Goal: Communication & Community: Connect with others

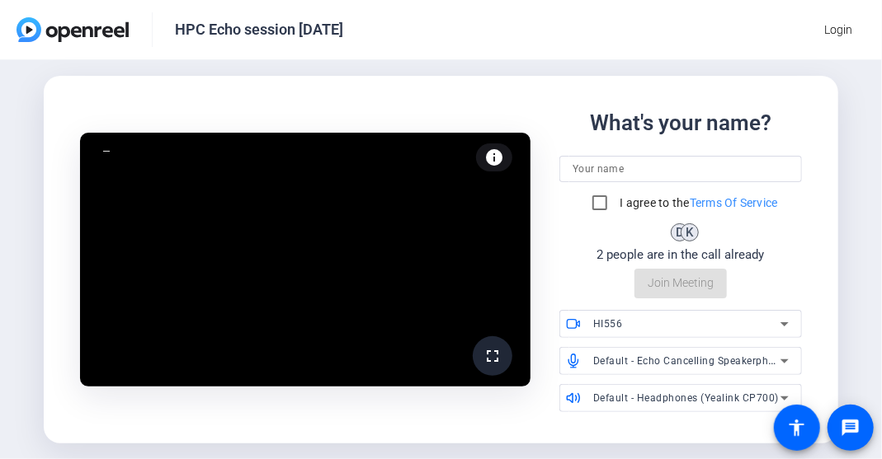
click at [658, 156] on div "What's your name? I agree to the Terms Of Service D K 2 people are in the call …" at bounding box center [680, 202] width 242 height 191
click at [656, 165] on input at bounding box center [680, 169] width 216 height 20
type input "[PERSON_NAME]"
click at [597, 200] on input "I agree to the Terms Of Service" at bounding box center [599, 202] width 33 height 33
checkbox input "true"
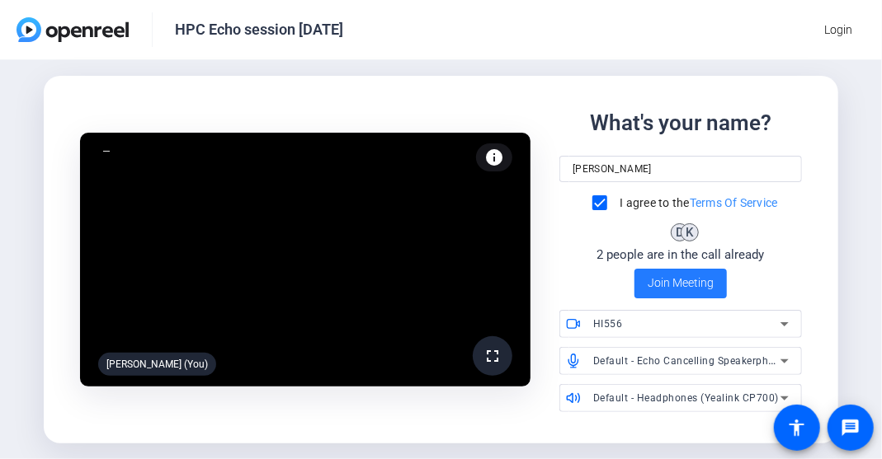
click at [656, 283] on span "Join Meeting" at bounding box center [680, 283] width 66 height 17
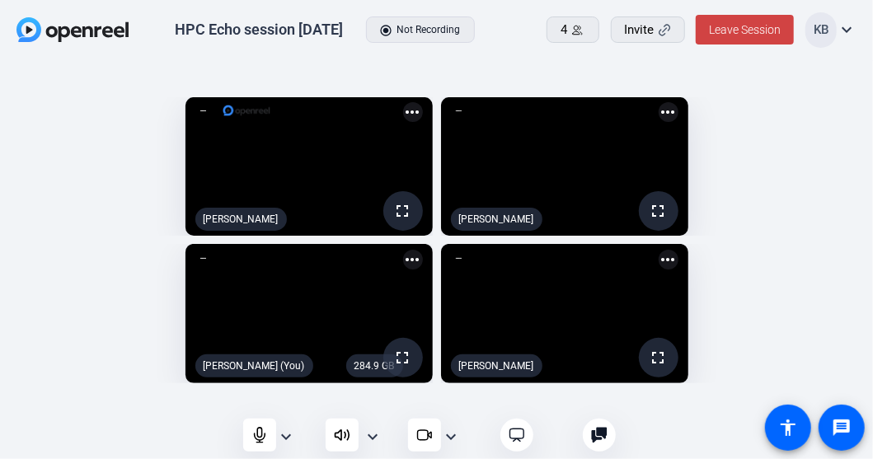
click at [459, 441] on mat-icon "expand_more" at bounding box center [451, 437] width 20 height 20
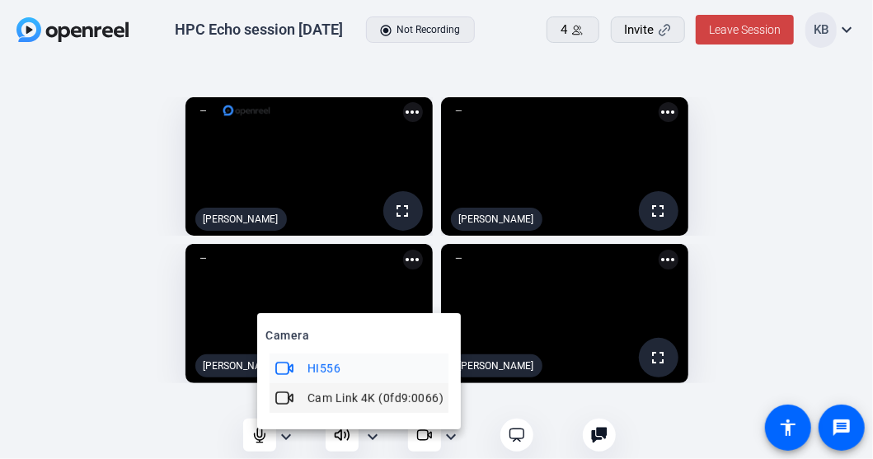
click at [445, 407] on button "Cam Link 4K (0fd9:0066)" at bounding box center [359, 398] width 179 height 30
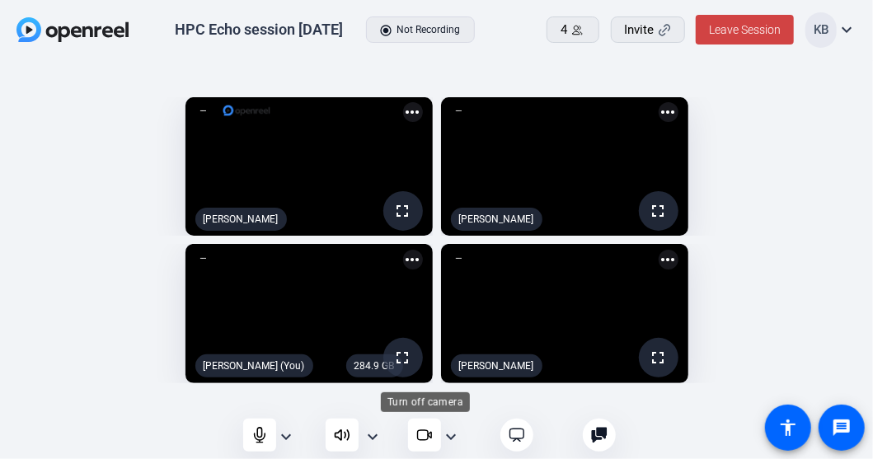
click at [426, 435] on icon at bounding box center [424, 435] width 16 height 16
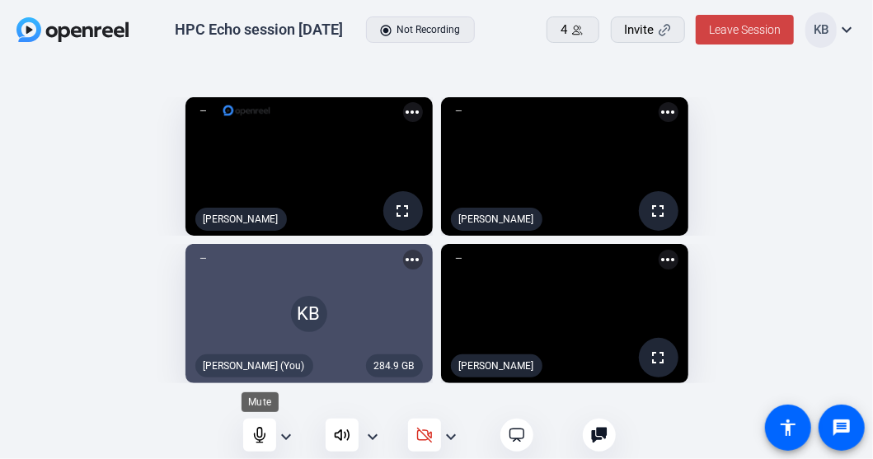
click at [264, 437] on icon at bounding box center [260, 435] width 11 height 15
click at [345, 440] on icon at bounding box center [342, 435] width 16 height 16
click at [261, 436] on icon at bounding box center [260, 435] width 16 height 16
click at [262, 431] on icon at bounding box center [260, 435] width 16 height 16
click at [369, 435] on mat-icon "expand_more" at bounding box center [373, 437] width 20 height 20
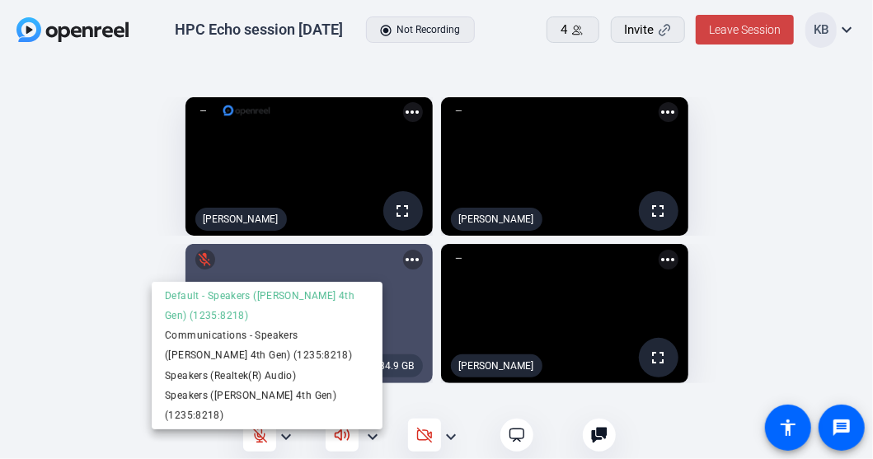
click at [301, 429] on div "Default - Speakers (Scarlett Solo 4th Gen) (1235:8218) Communications - Speaker…" at bounding box center [267, 356] width 231 height 148
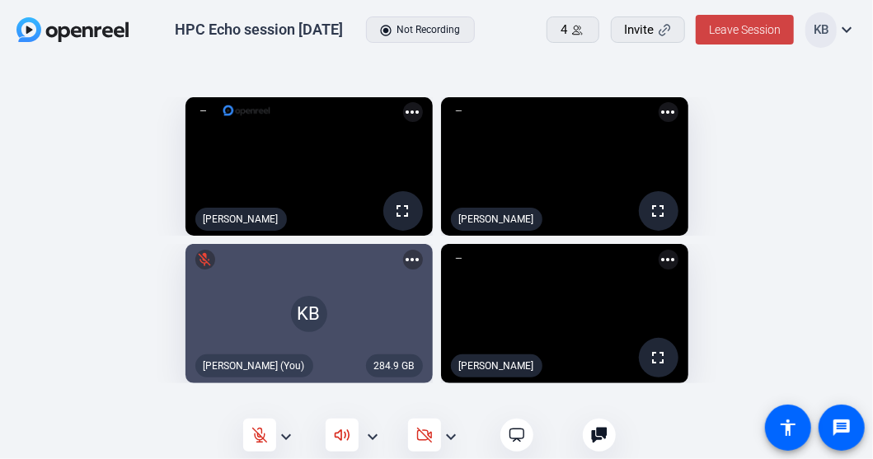
click at [286, 433] on mat-icon "expand_more" at bounding box center [286, 437] width 20 height 20
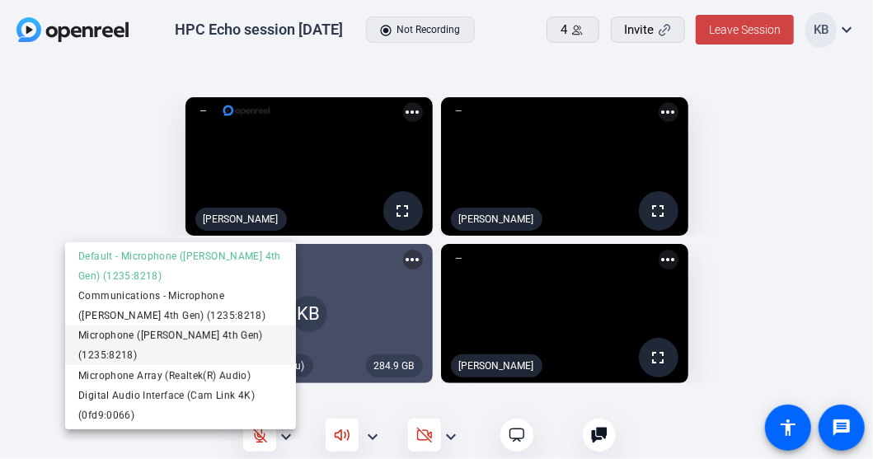
click at [153, 341] on span "Microphone (Scarlett Solo 4th Gen) (1235:8218)" at bounding box center [180, 346] width 205 height 40
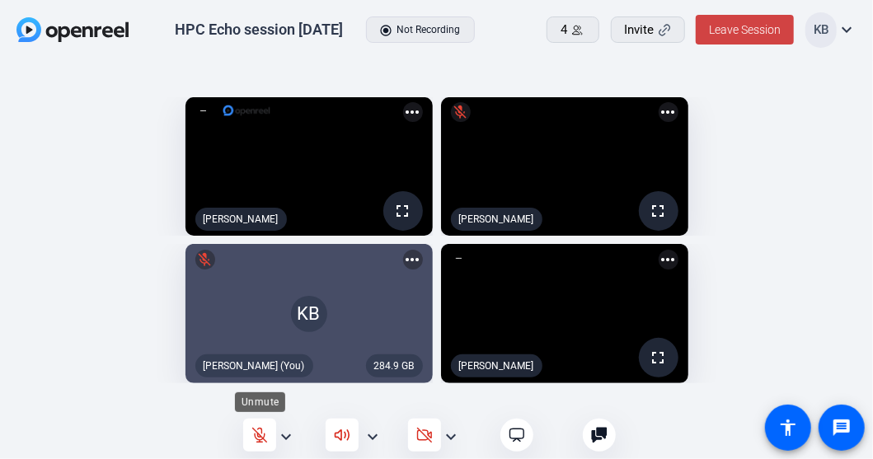
click at [262, 435] on icon at bounding box center [260, 435] width 16 height 16
click at [346, 440] on icon at bounding box center [342, 435] width 16 height 16
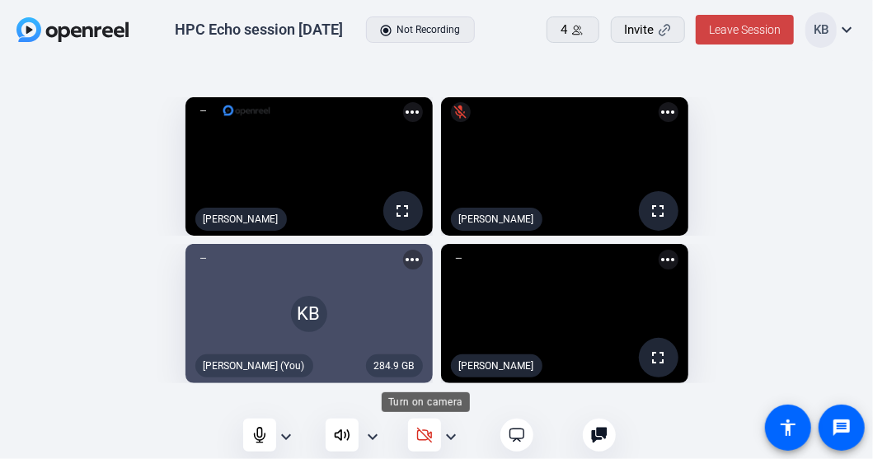
click at [426, 438] on icon at bounding box center [424, 435] width 16 height 16
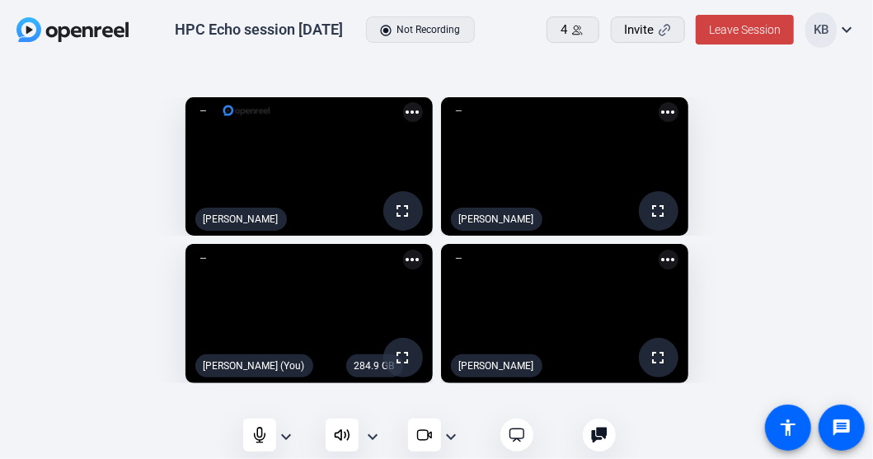
click at [353, 439] on div at bounding box center [342, 435] width 33 height 33
click at [375, 438] on mat-icon "expand_more" at bounding box center [373, 437] width 20 height 20
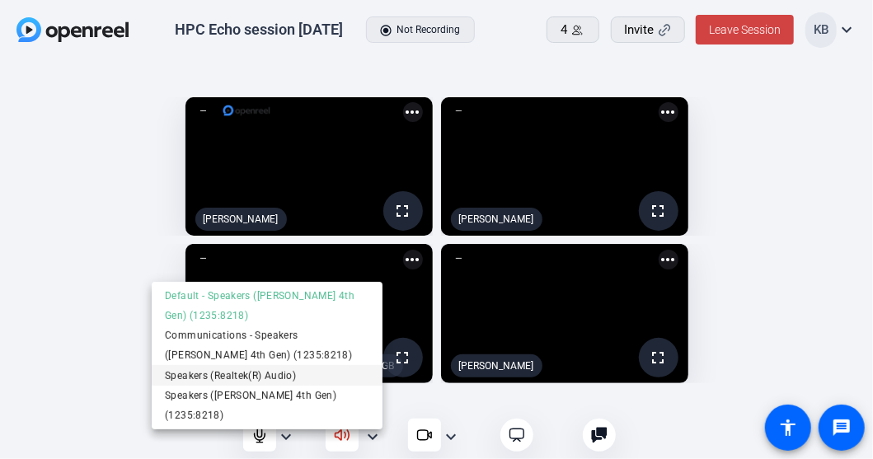
click at [324, 381] on span "Speakers (Realtek(R) Audio)" at bounding box center [267, 375] width 205 height 20
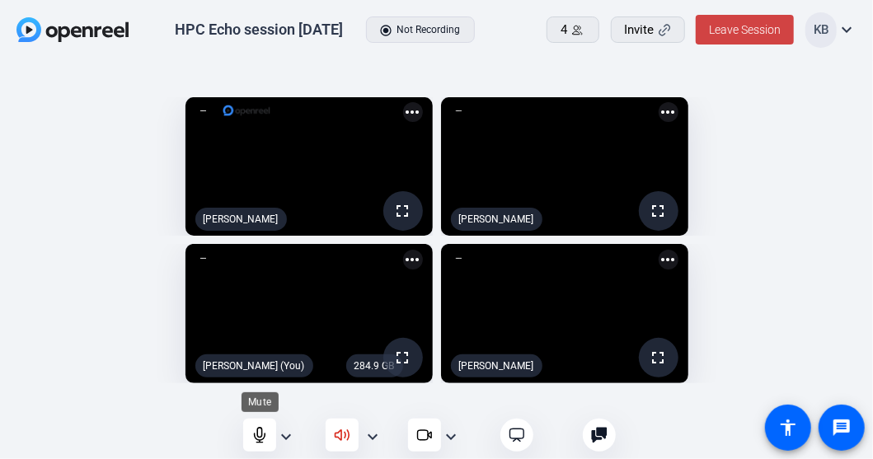
click at [264, 431] on icon at bounding box center [260, 435] width 16 height 16
click at [285, 430] on mat-icon "expand_more" at bounding box center [286, 437] width 20 height 20
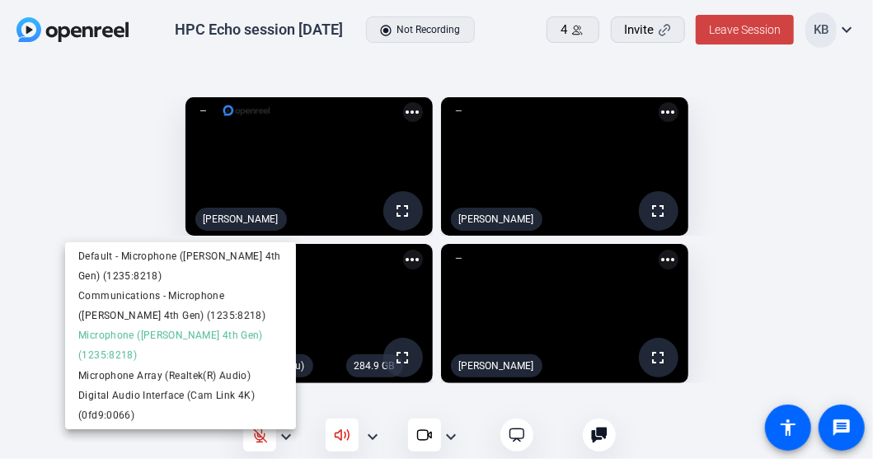
click at [376, 441] on div at bounding box center [436, 229] width 873 height 459
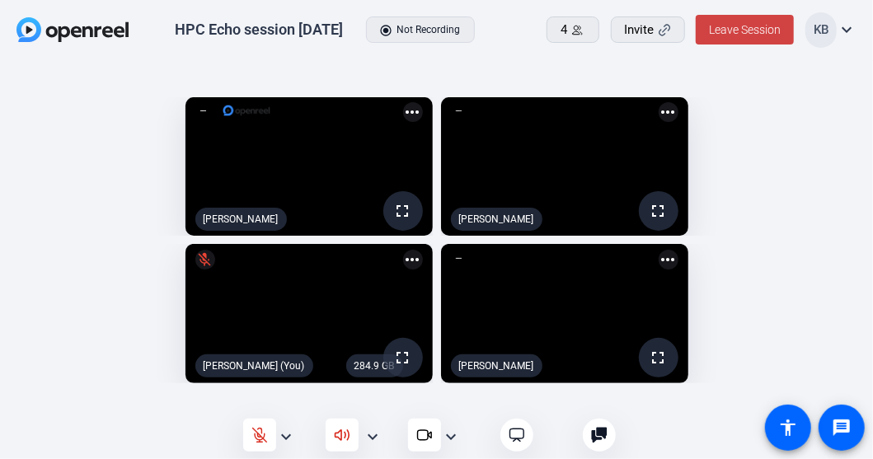
click at [373, 440] on mat-icon "expand_more" at bounding box center [373, 437] width 20 height 20
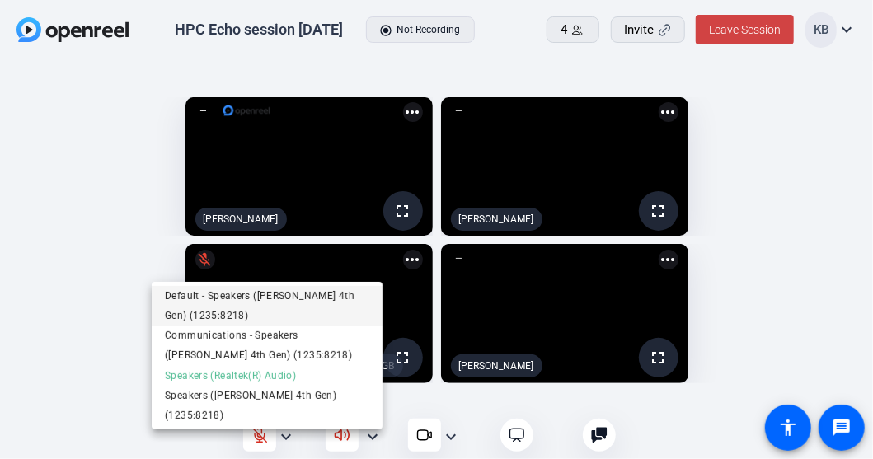
click at [309, 293] on span "Default - Speakers ([PERSON_NAME] 4th Gen) (1235:8218)" at bounding box center [267, 306] width 205 height 40
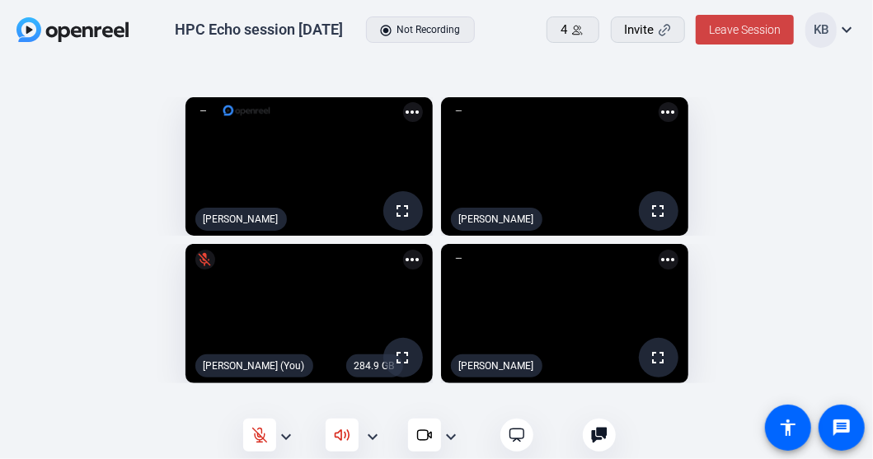
click at [378, 434] on mat-icon "expand_more" at bounding box center [373, 437] width 20 height 20
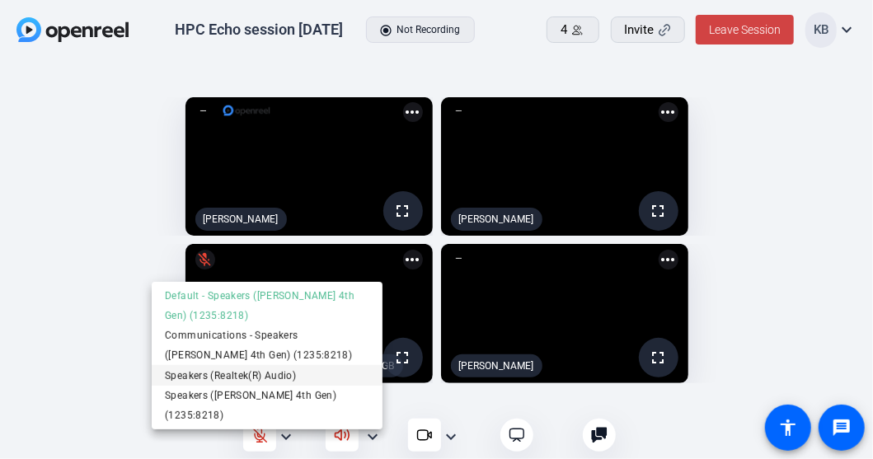
click at [290, 370] on span "Speakers (Realtek(R) Audio)" at bounding box center [267, 375] width 205 height 20
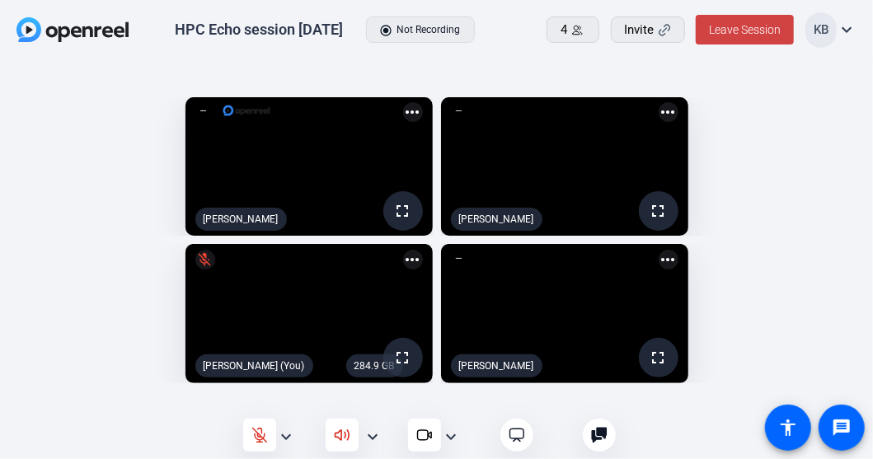
click at [374, 431] on mat-icon "expand_more" at bounding box center [373, 437] width 20 height 20
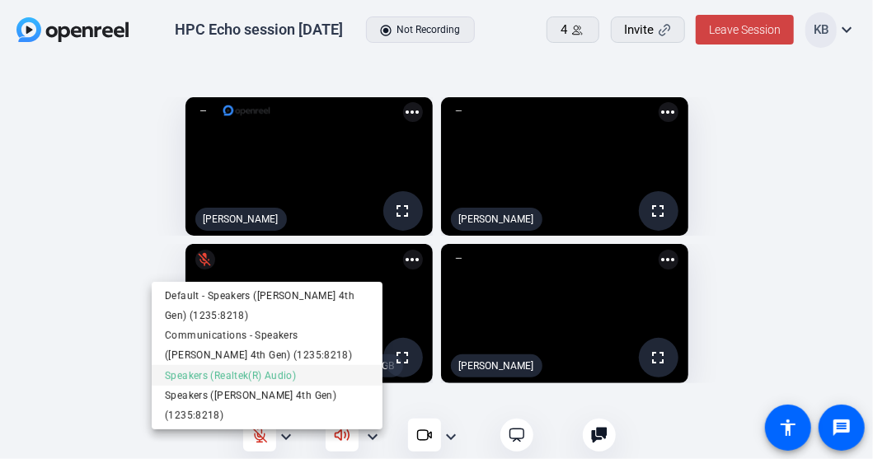
click at [275, 374] on span "Speakers (Realtek(R) Audio)" at bounding box center [267, 375] width 205 height 20
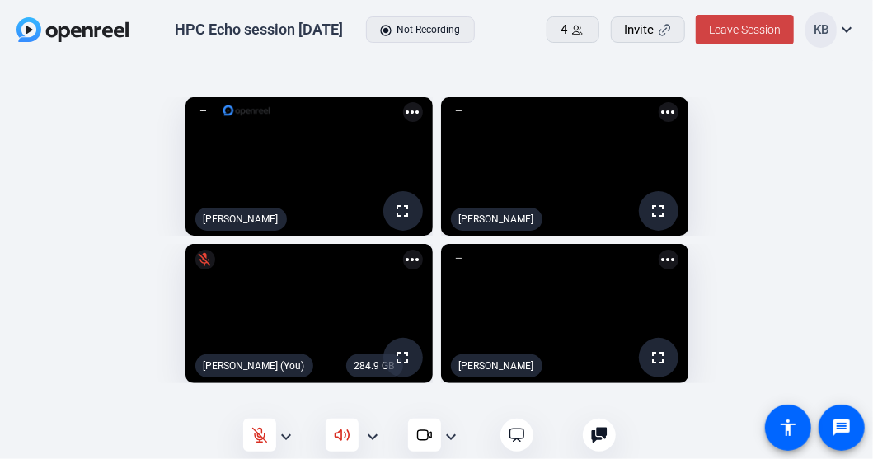
click at [287, 440] on mat-icon "expand_more" at bounding box center [286, 437] width 20 height 20
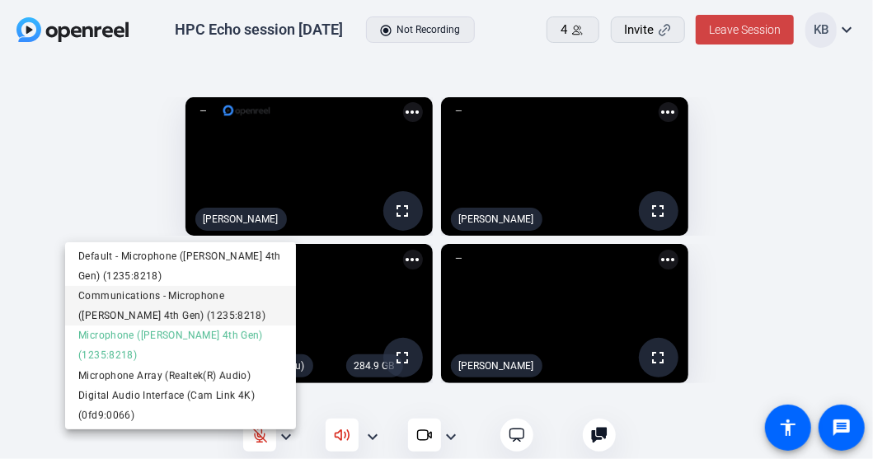
click at [142, 302] on span "Communications - Microphone (Scarlett Solo 4th Gen) (1235:8218)" at bounding box center [180, 306] width 205 height 40
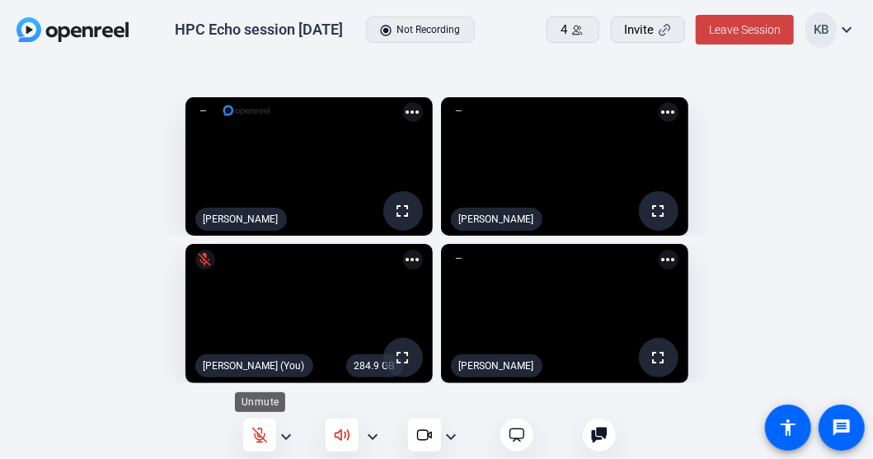
click at [267, 423] on div at bounding box center [259, 435] width 33 height 33
click at [373, 431] on mat-icon "expand_more" at bounding box center [373, 437] width 20 height 20
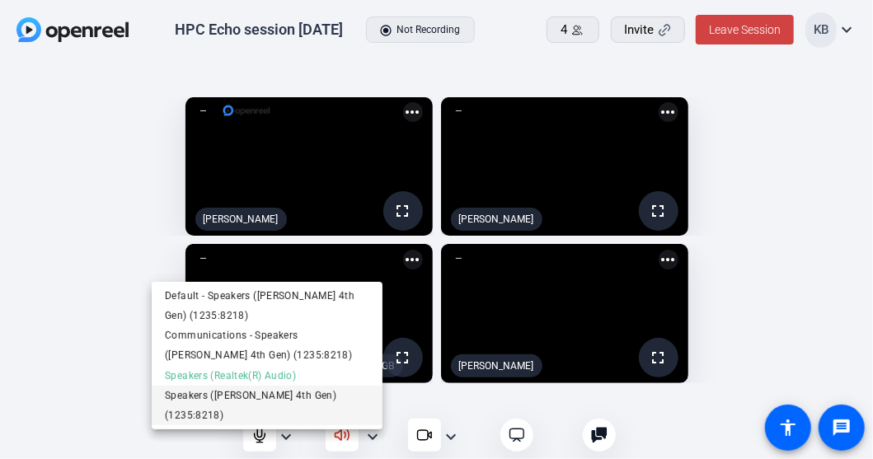
click at [229, 396] on span "Speakers (Scarlett Solo 4th Gen) (1235:8218)" at bounding box center [267, 406] width 205 height 40
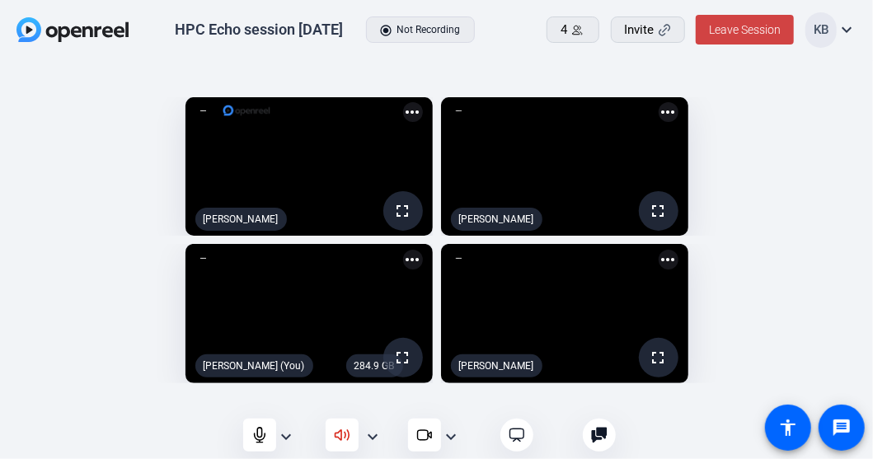
click at [290, 436] on mat-icon "expand_more" at bounding box center [286, 437] width 20 height 20
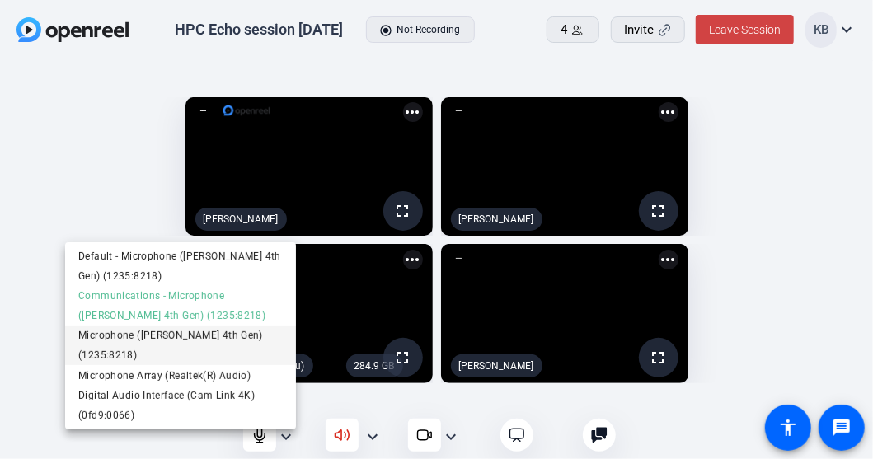
click at [192, 347] on span "Microphone (Scarlett Solo 4th Gen) (1235:8218)" at bounding box center [180, 346] width 205 height 40
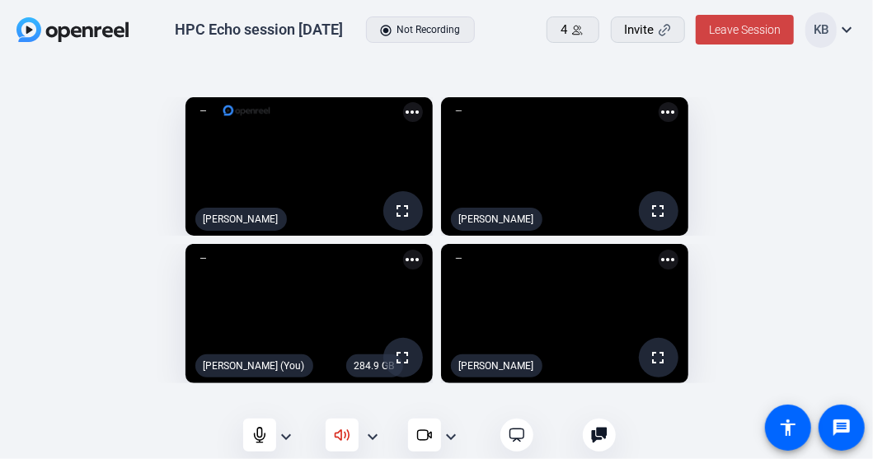
click at [377, 427] on mat-icon "expand_more" at bounding box center [373, 437] width 20 height 20
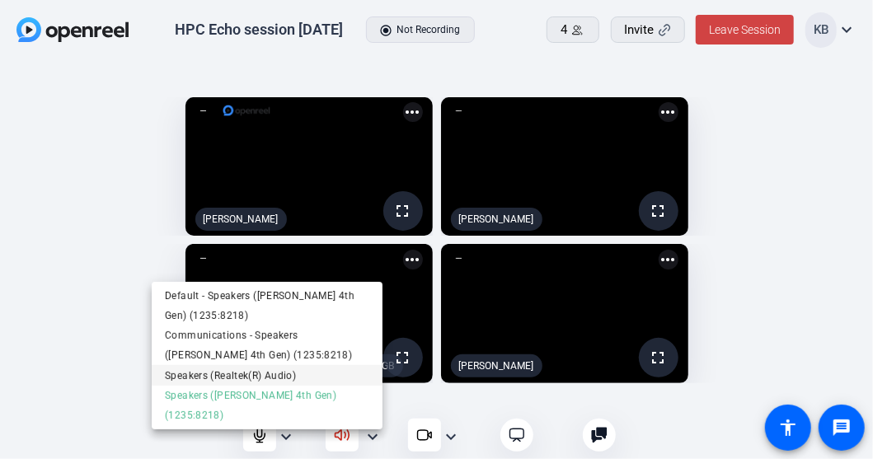
click at [303, 368] on span "Speakers (Realtek(R) Audio)" at bounding box center [267, 375] width 205 height 20
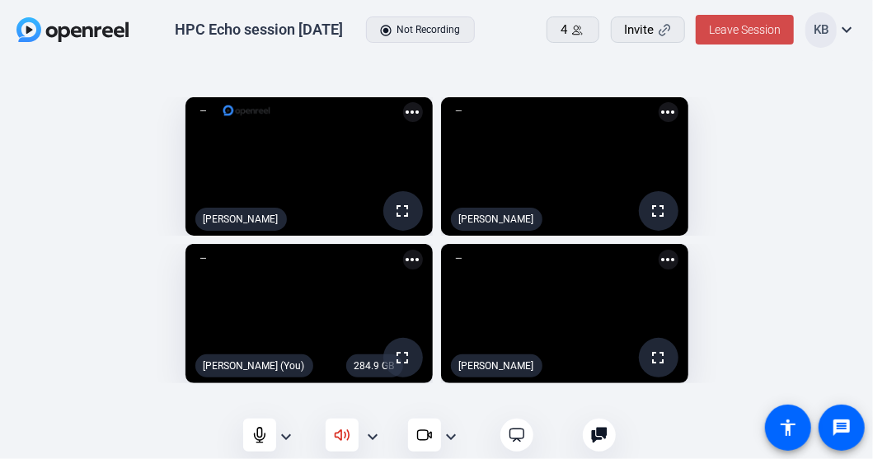
click at [740, 35] on span "Leave Session" at bounding box center [745, 29] width 72 height 13
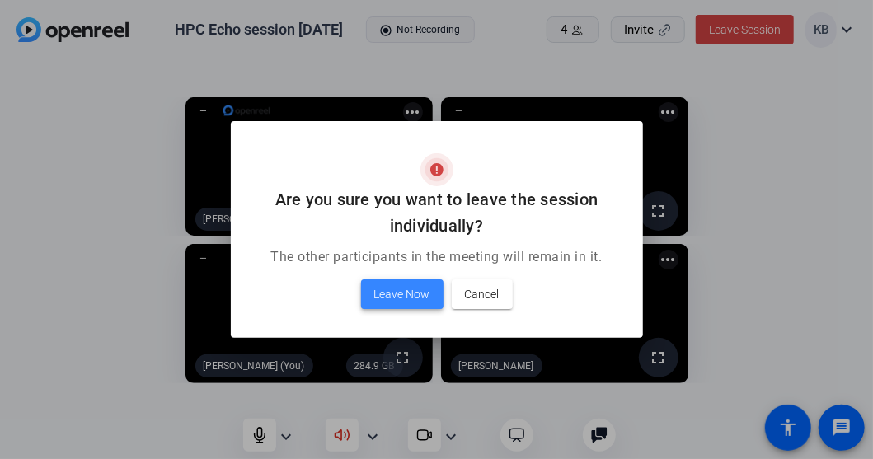
click at [428, 296] on span "Leave Now" at bounding box center [402, 295] width 56 height 20
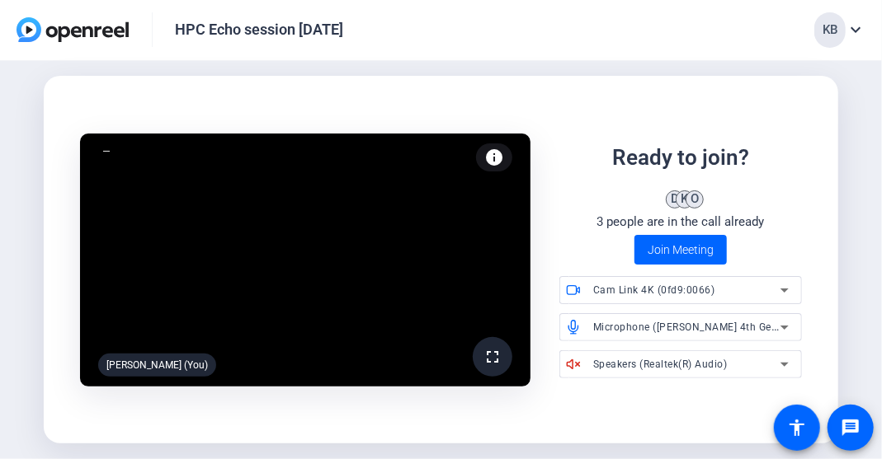
click at [782, 326] on icon at bounding box center [784, 328] width 8 height 4
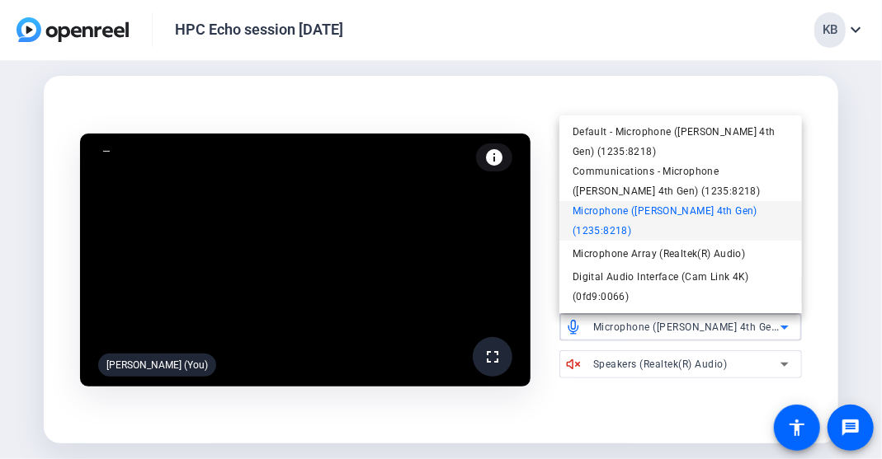
click at [840, 265] on div at bounding box center [441, 229] width 882 height 459
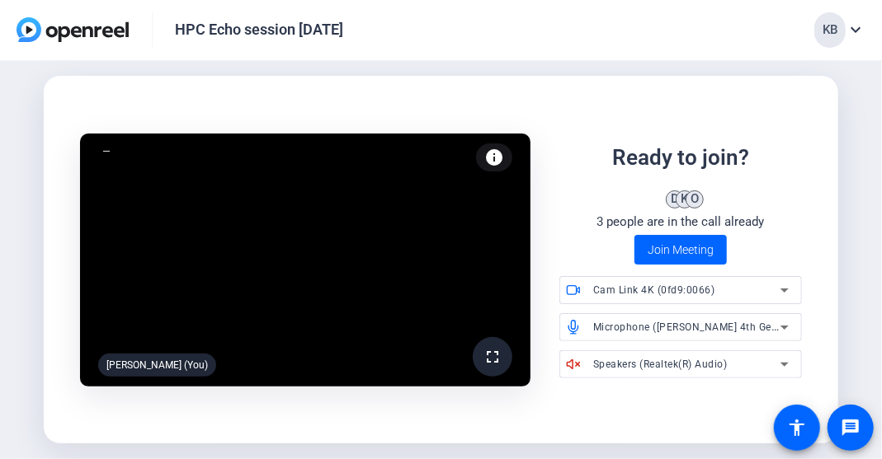
click at [760, 140] on div "fullscreen Katie Berg (You) info Test your audio and video Ready to join? D K O…" at bounding box center [440, 260] width 767 height 299
click at [782, 364] on icon at bounding box center [784, 365] width 20 height 20
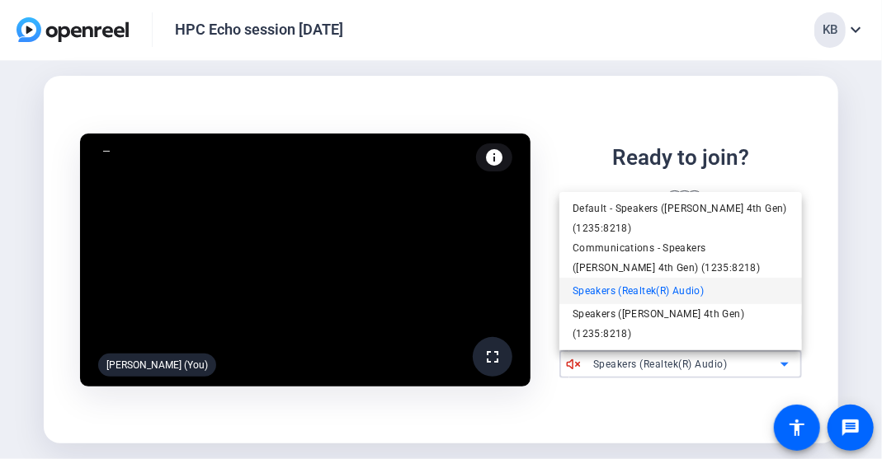
click at [726, 304] on mat-option "Speakers (Realtek(R) Audio)" at bounding box center [680, 291] width 242 height 26
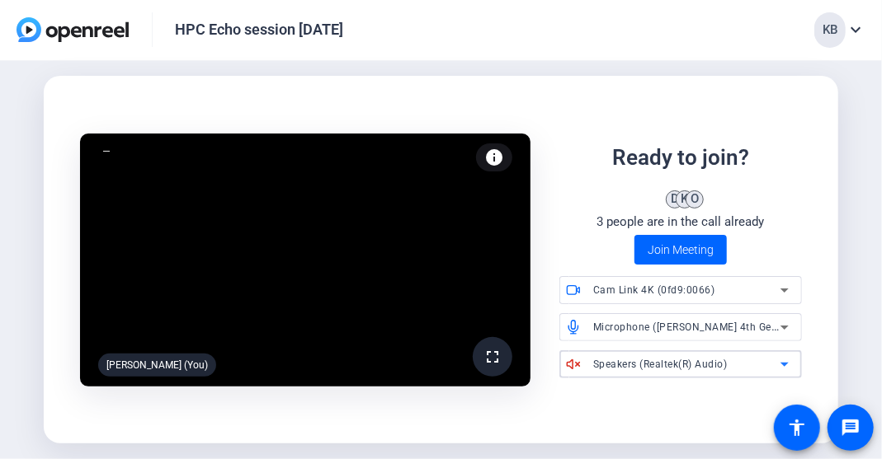
click at [781, 365] on icon at bounding box center [784, 365] width 20 height 20
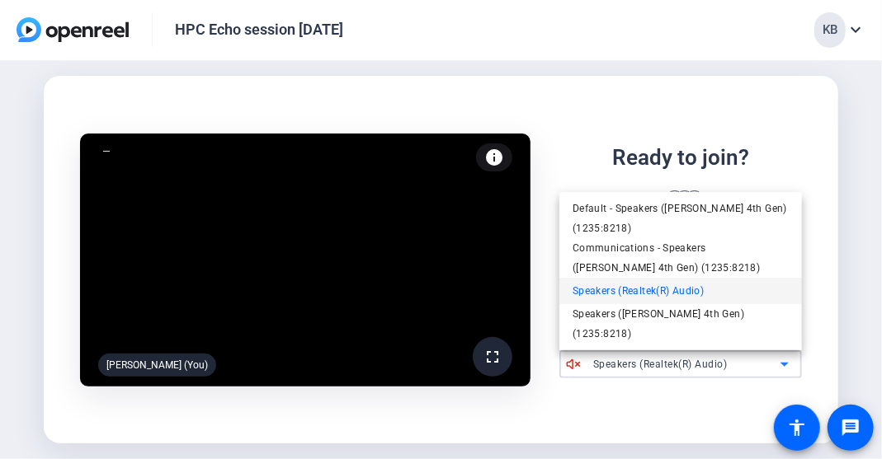
click at [742, 304] on mat-option "Speakers (Realtek(R) Audio)" at bounding box center [680, 291] width 242 height 26
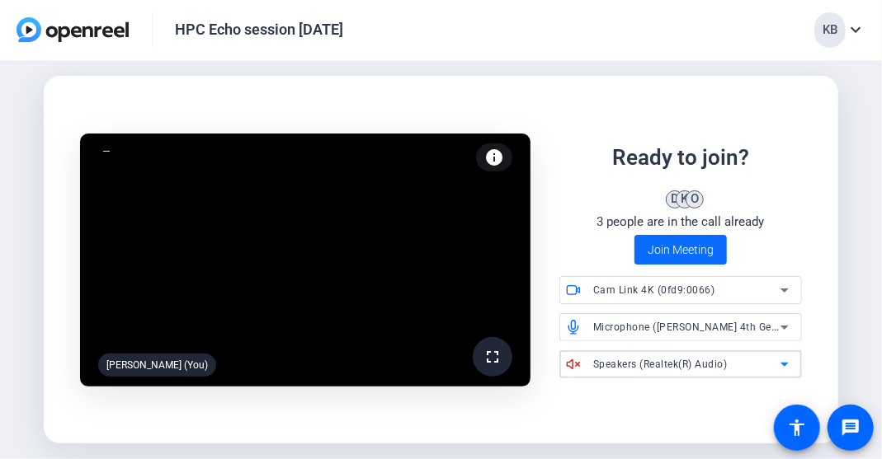
click at [689, 252] on span "Join Meeting" at bounding box center [680, 250] width 66 height 17
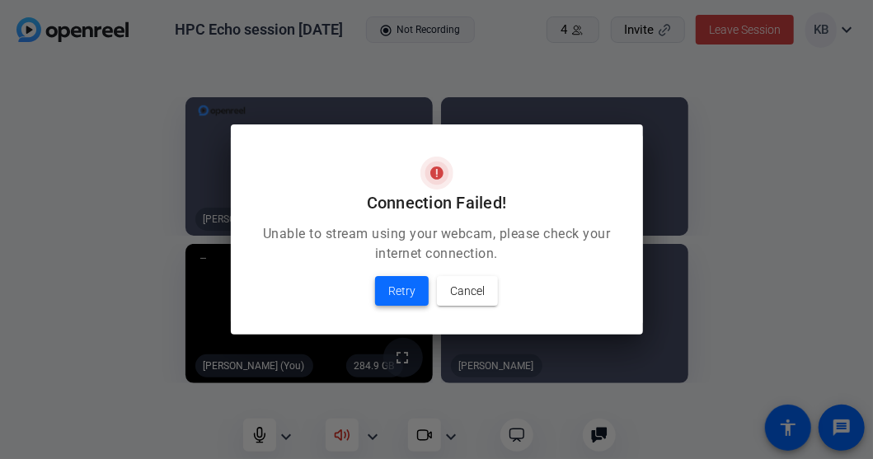
click at [404, 290] on span "Retry" at bounding box center [401, 291] width 27 height 20
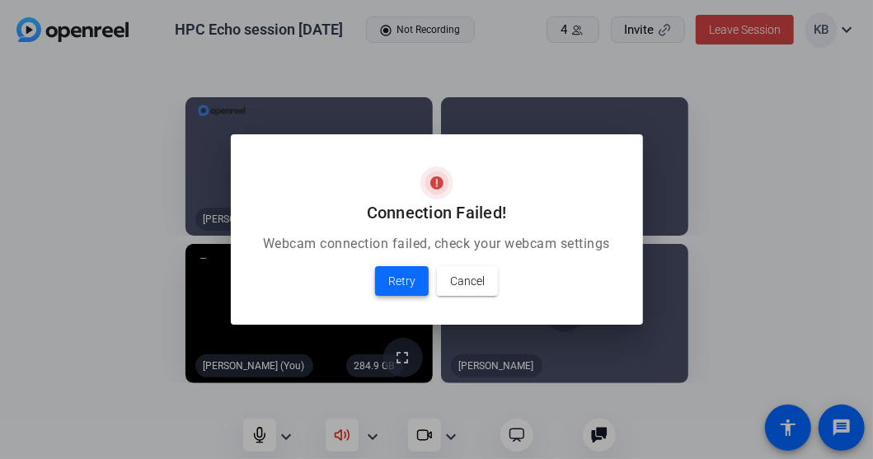
click at [402, 283] on span "Retry" at bounding box center [401, 281] width 27 height 20
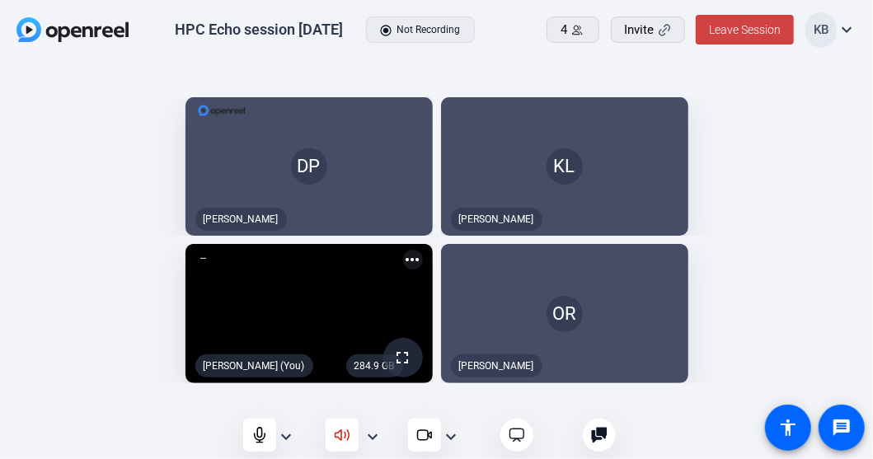
click at [452, 438] on mat-icon "expand_more" at bounding box center [451, 437] width 20 height 20
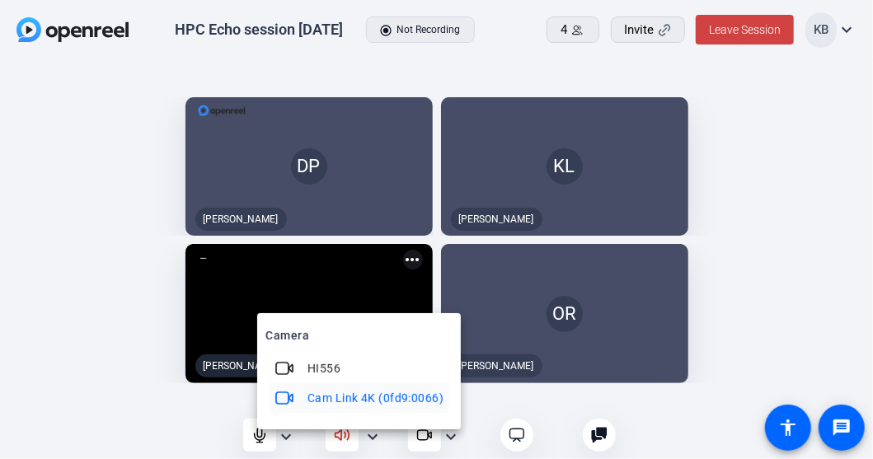
click at [816, 271] on div at bounding box center [436, 229] width 873 height 459
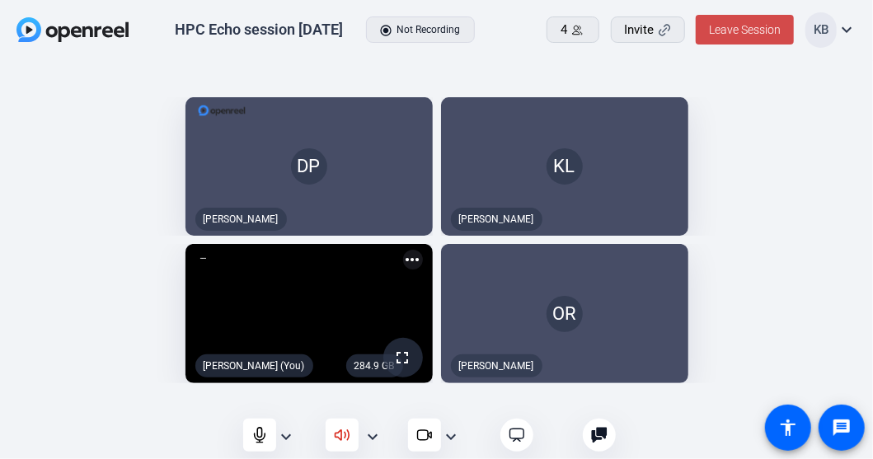
click at [741, 35] on span "Leave Session" at bounding box center [745, 29] width 72 height 13
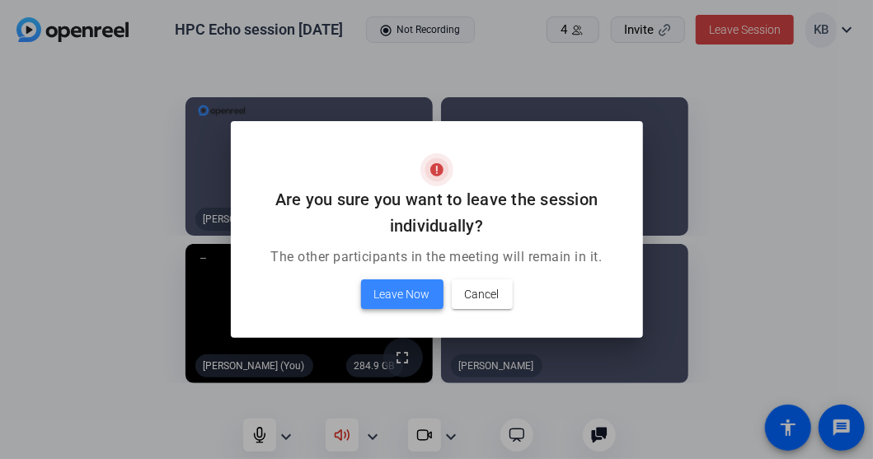
click at [408, 291] on span "Leave Now" at bounding box center [402, 295] width 56 height 20
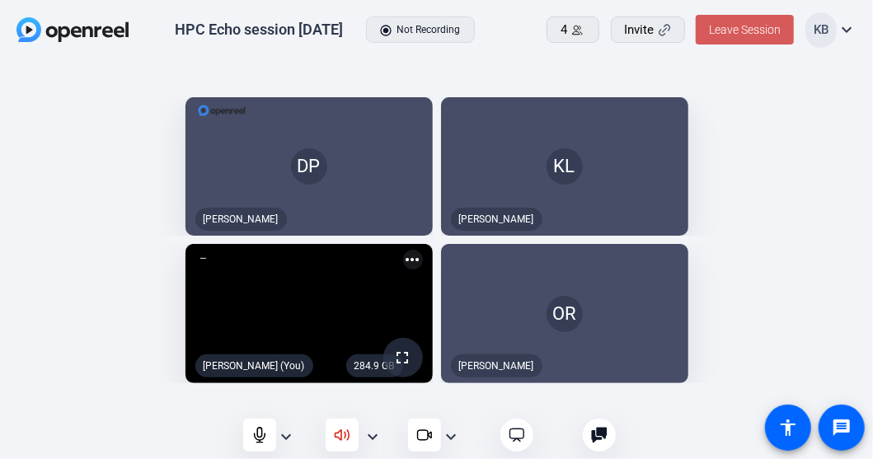
click at [744, 35] on span "Leave Session" at bounding box center [745, 29] width 72 height 13
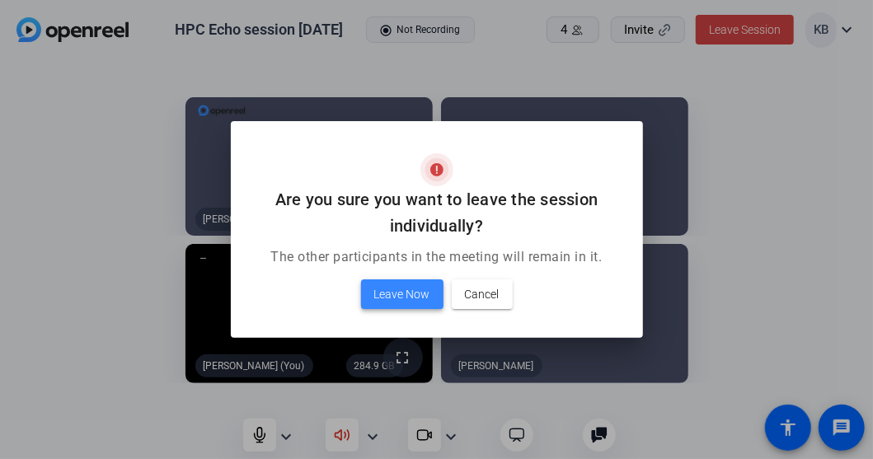
click at [393, 293] on span "Leave Now" at bounding box center [402, 295] width 56 height 20
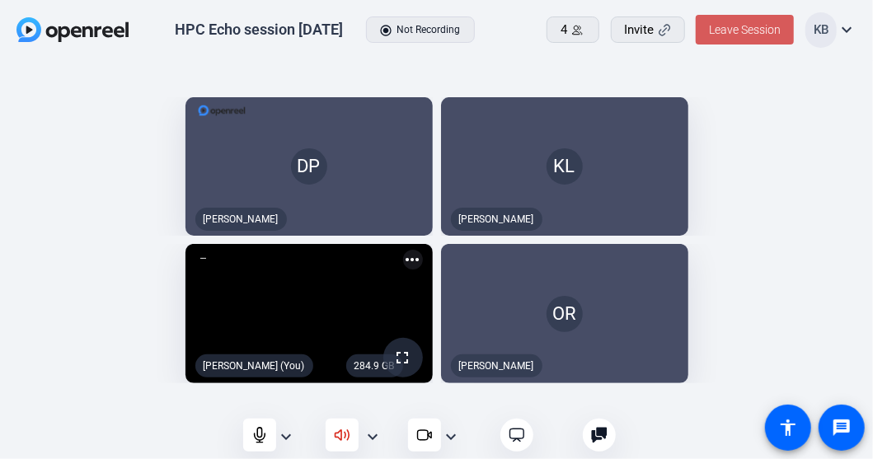
click at [731, 28] on span "Leave Session" at bounding box center [745, 29] width 72 height 13
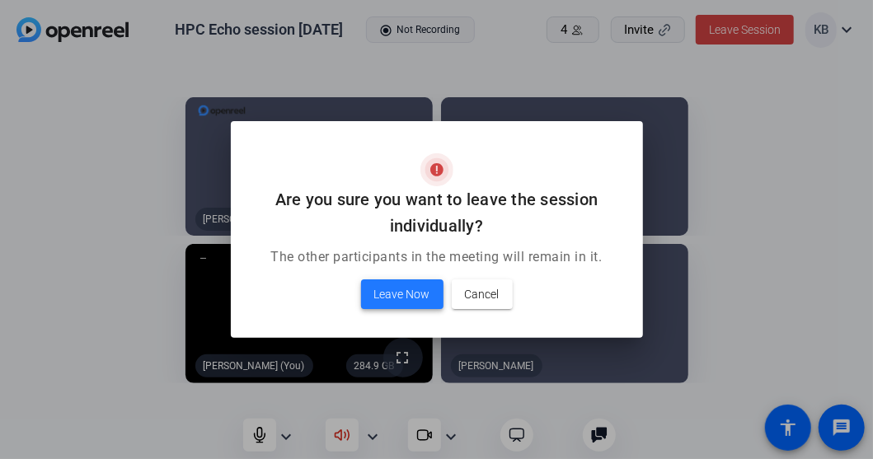
click at [412, 299] on span "Leave Now" at bounding box center [402, 295] width 56 height 20
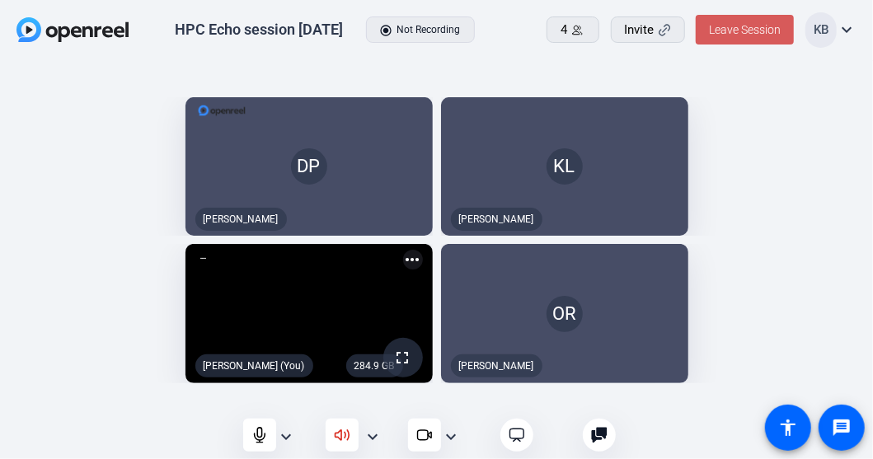
click at [750, 29] on span "Leave Session" at bounding box center [745, 29] width 72 height 13
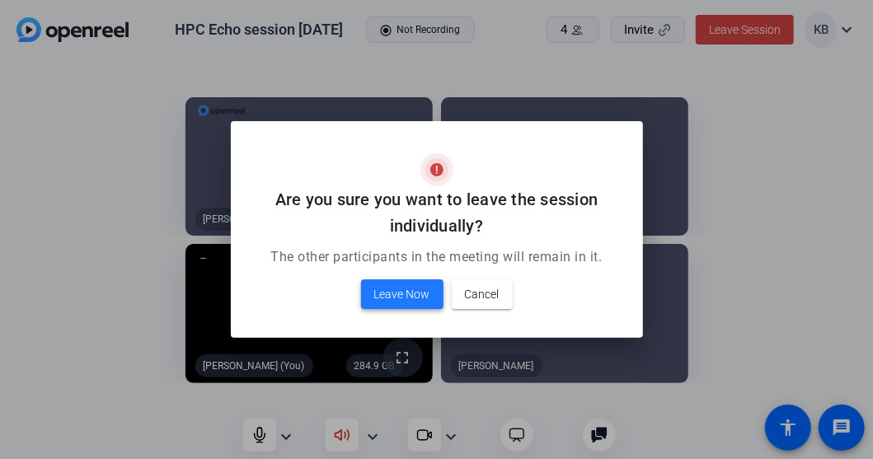
click at [414, 297] on span "Leave Now" at bounding box center [402, 295] width 56 height 20
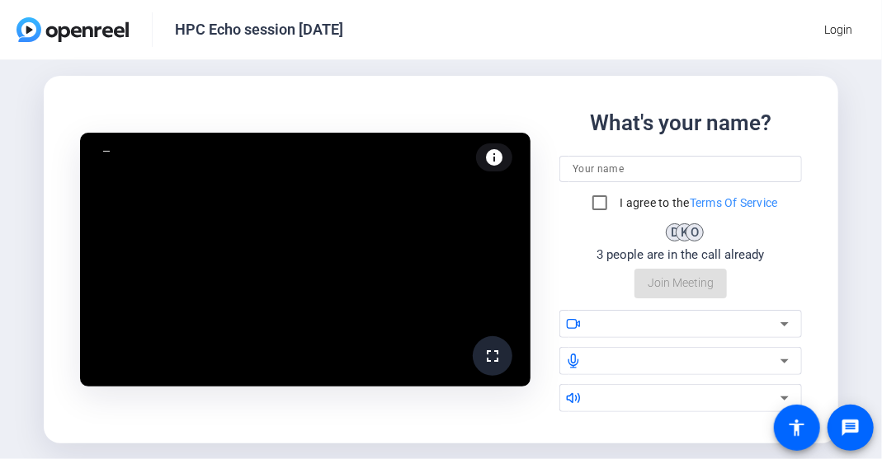
click at [623, 171] on input at bounding box center [680, 169] width 216 height 20
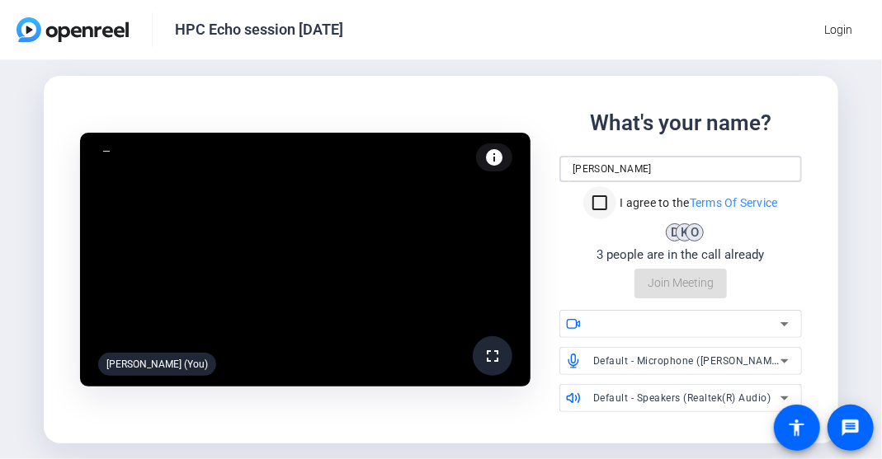
type input "[PERSON_NAME]"
click at [602, 202] on input "I agree to the Terms Of Service" at bounding box center [599, 202] width 33 height 33
checkbox input "true"
click at [706, 278] on span "Join Meeting" at bounding box center [680, 283] width 66 height 17
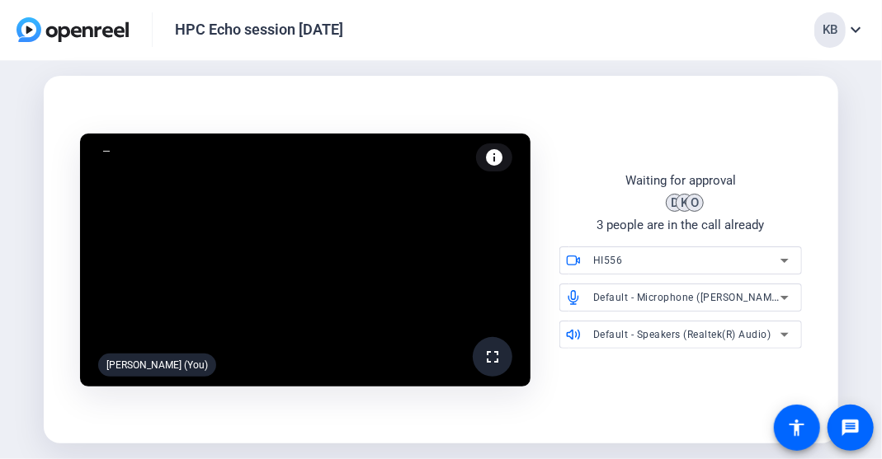
click at [775, 262] on icon at bounding box center [784, 261] width 20 height 20
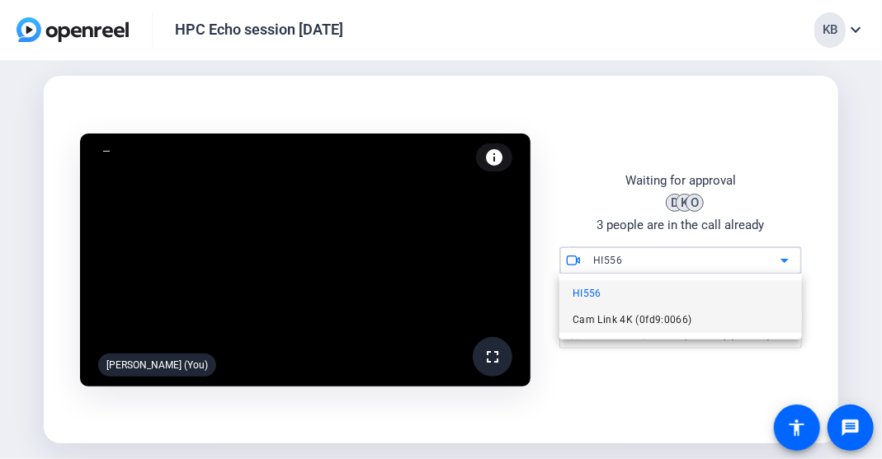
click at [737, 322] on mat-option "Cam Link 4K (0fd9:0066)" at bounding box center [680, 320] width 242 height 26
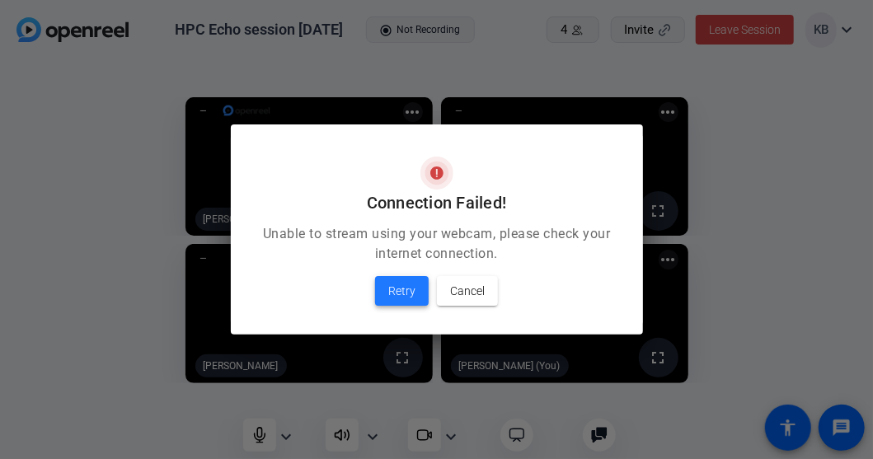
click at [407, 294] on span "Retry" at bounding box center [401, 291] width 27 height 20
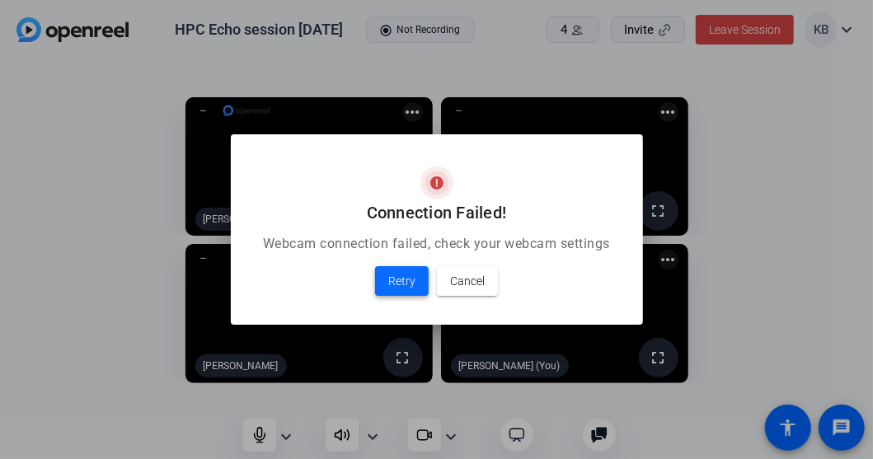
click at [407, 285] on span "Retry" at bounding box center [401, 281] width 27 height 20
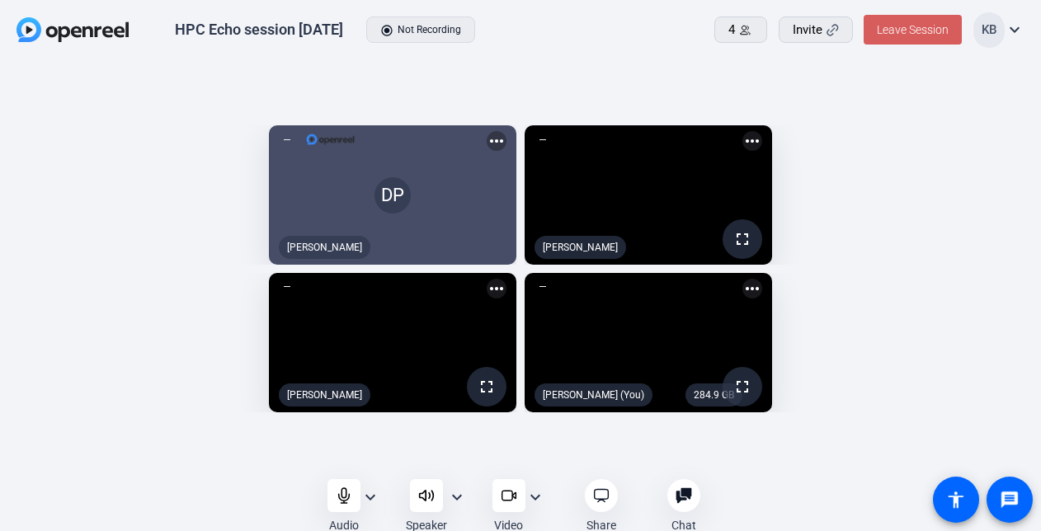
click at [881, 26] on span "Leave Session" at bounding box center [913, 29] width 72 height 13
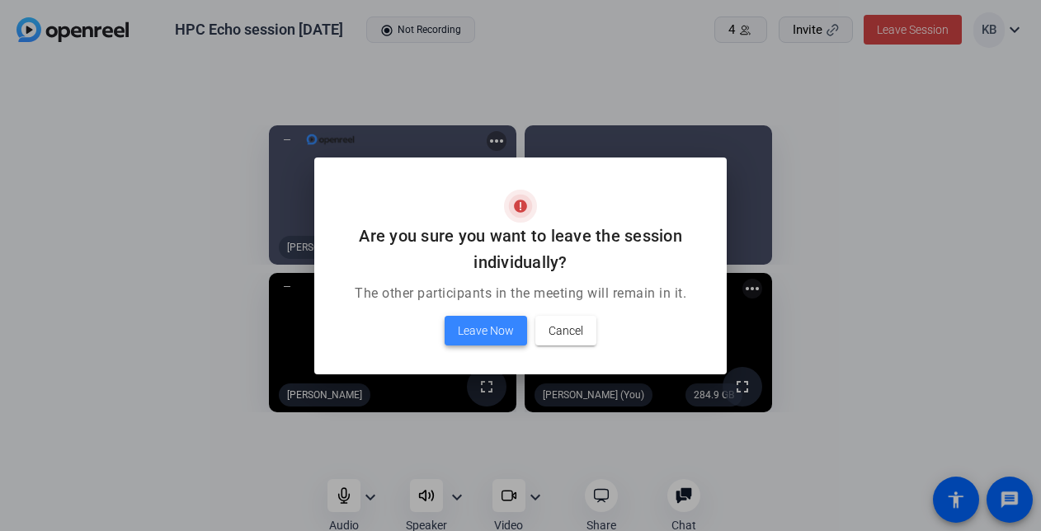
click at [470, 332] on span "Leave Now" at bounding box center [486, 331] width 56 height 20
